Goal: Use online tool/utility

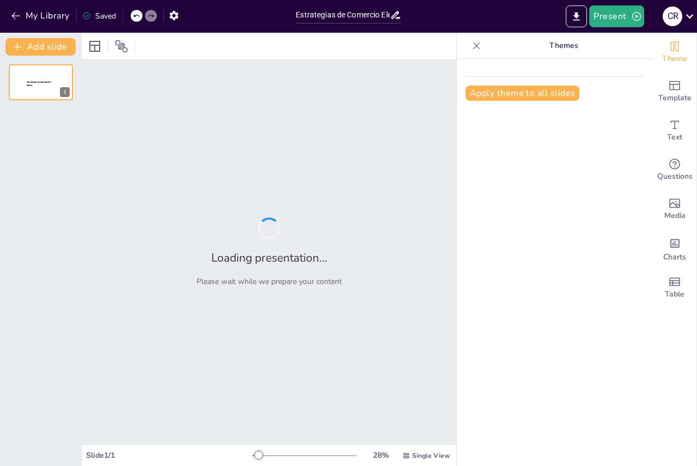
type input "Estrategias de Comercio Electrónico para la Expansión de San Guchito"
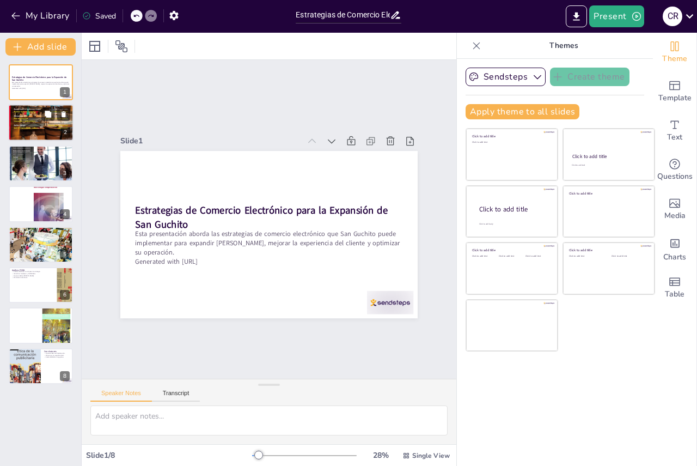
click at [24, 115] on div at bounding box center [40, 122] width 65 height 85
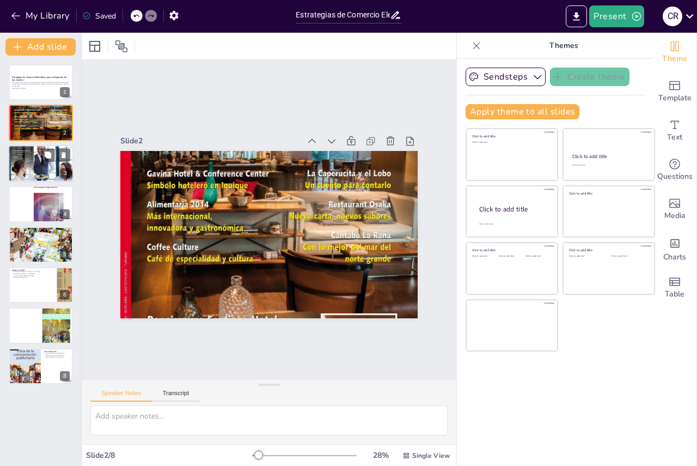
click at [26, 167] on div at bounding box center [40, 163] width 65 height 91
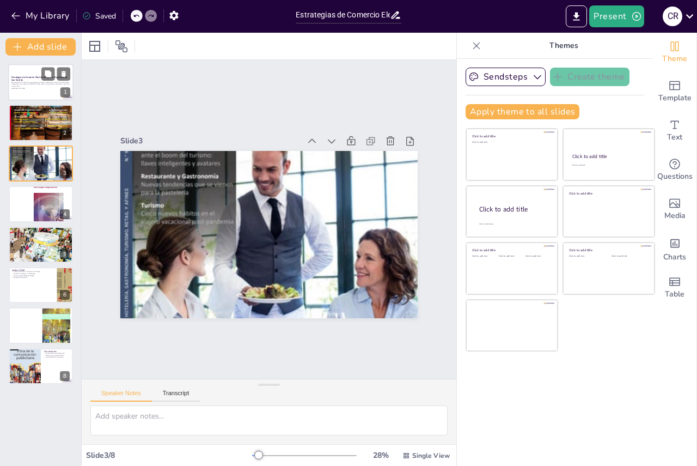
click at [17, 84] on p "Esta presentación aborda las estrategias de comercio electrónico que San Guchit…" at bounding box center [40, 84] width 59 height 6
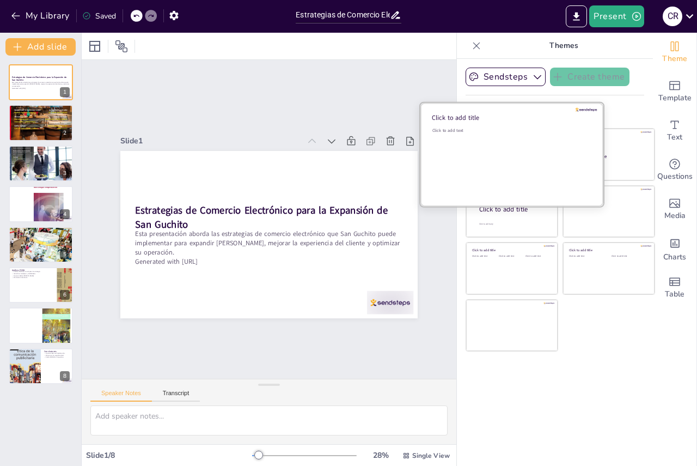
click at [497, 148] on div "Click to add text" at bounding box center [510, 161] width 156 height 68
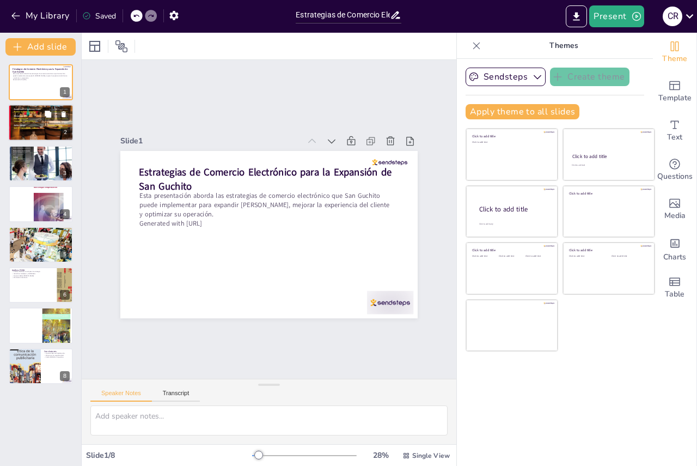
click at [35, 129] on div at bounding box center [40, 122] width 65 height 85
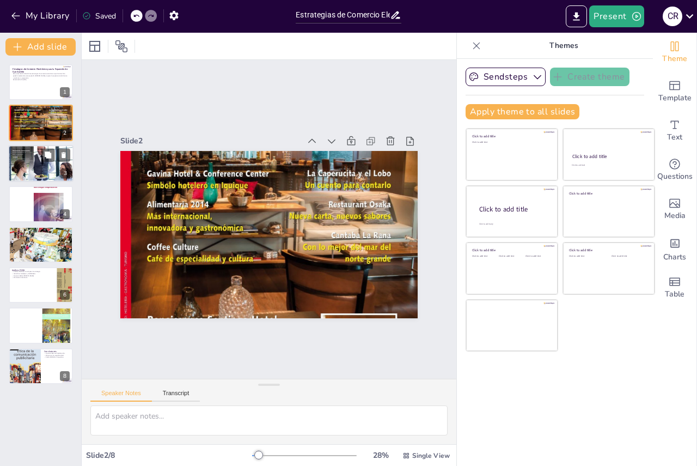
click at [24, 163] on div at bounding box center [40, 163] width 65 height 91
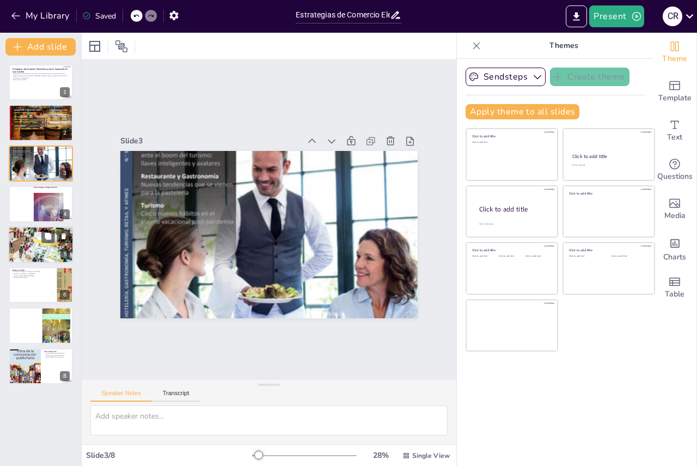
click at [26, 247] on div at bounding box center [40, 244] width 65 height 91
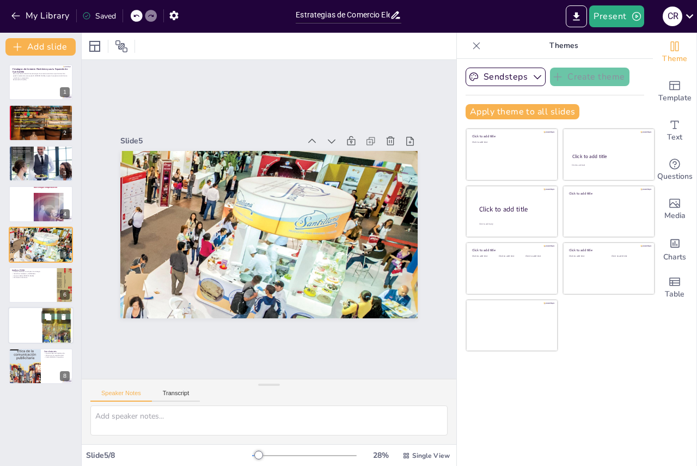
click at [27, 325] on div at bounding box center [40, 324] width 65 height 41
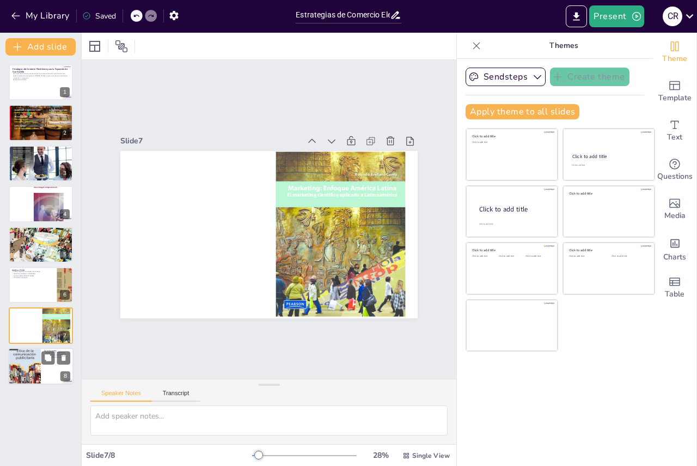
click at [30, 370] on div at bounding box center [24, 366] width 33 height 44
type textarea "La digitalización es una oportunidad para San Guchito que puede transformar su …"
